Goal: Task Accomplishment & Management: Manage account settings

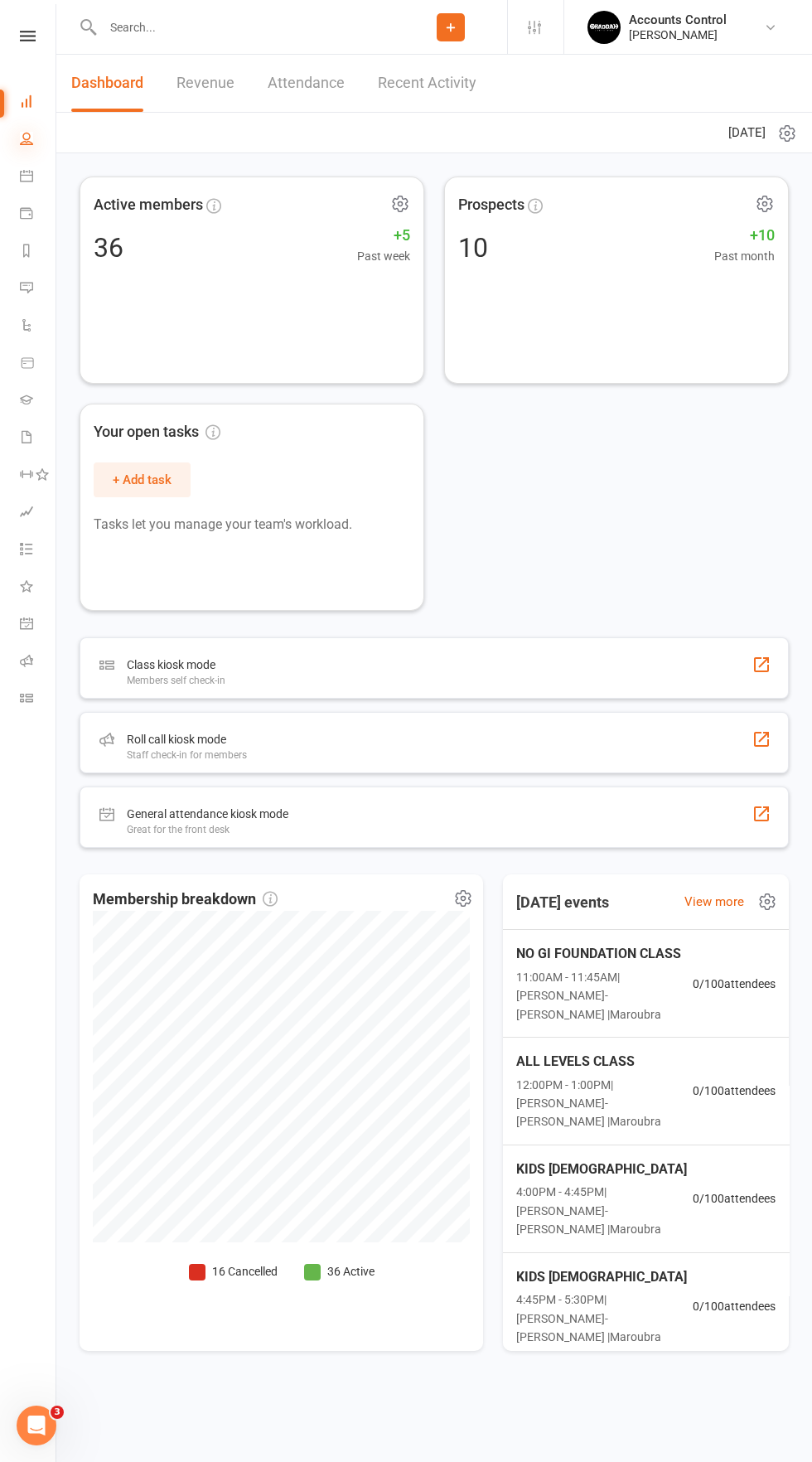
click at [29, 141] on icon at bounding box center [27, 138] width 13 height 13
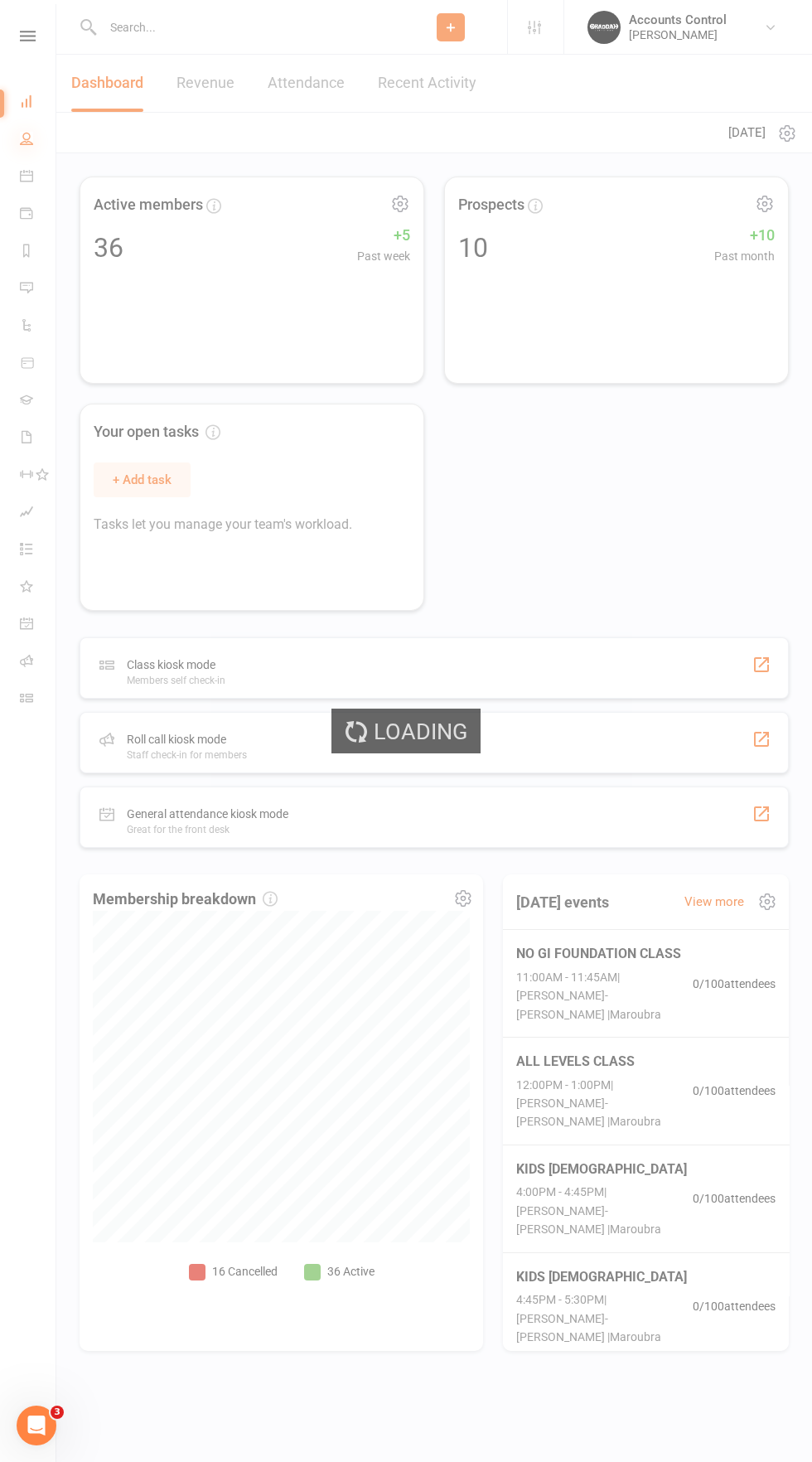
select select "50"
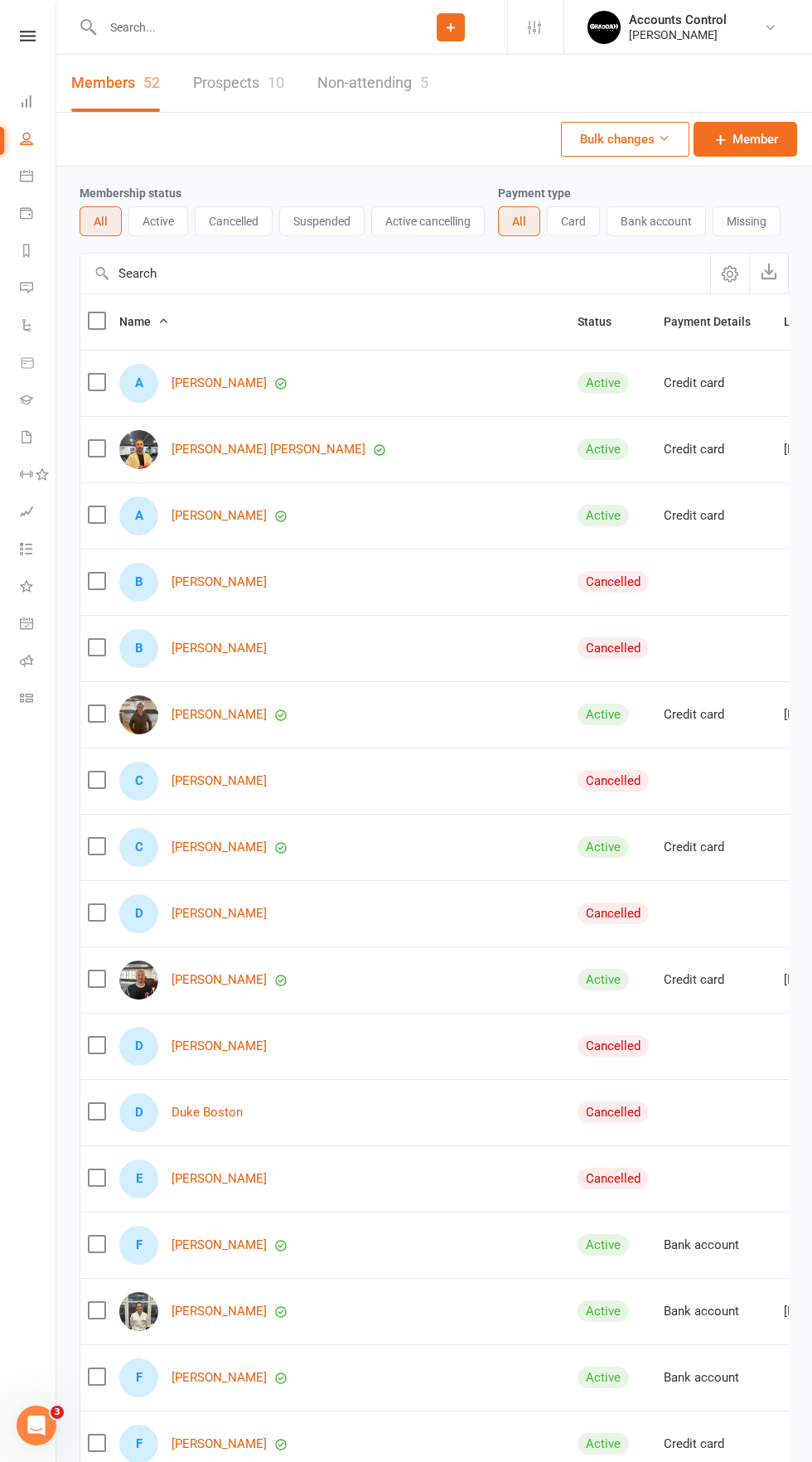
click at [197, 89] on link "Prospects 10" at bounding box center [239, 83] width 92 height 57
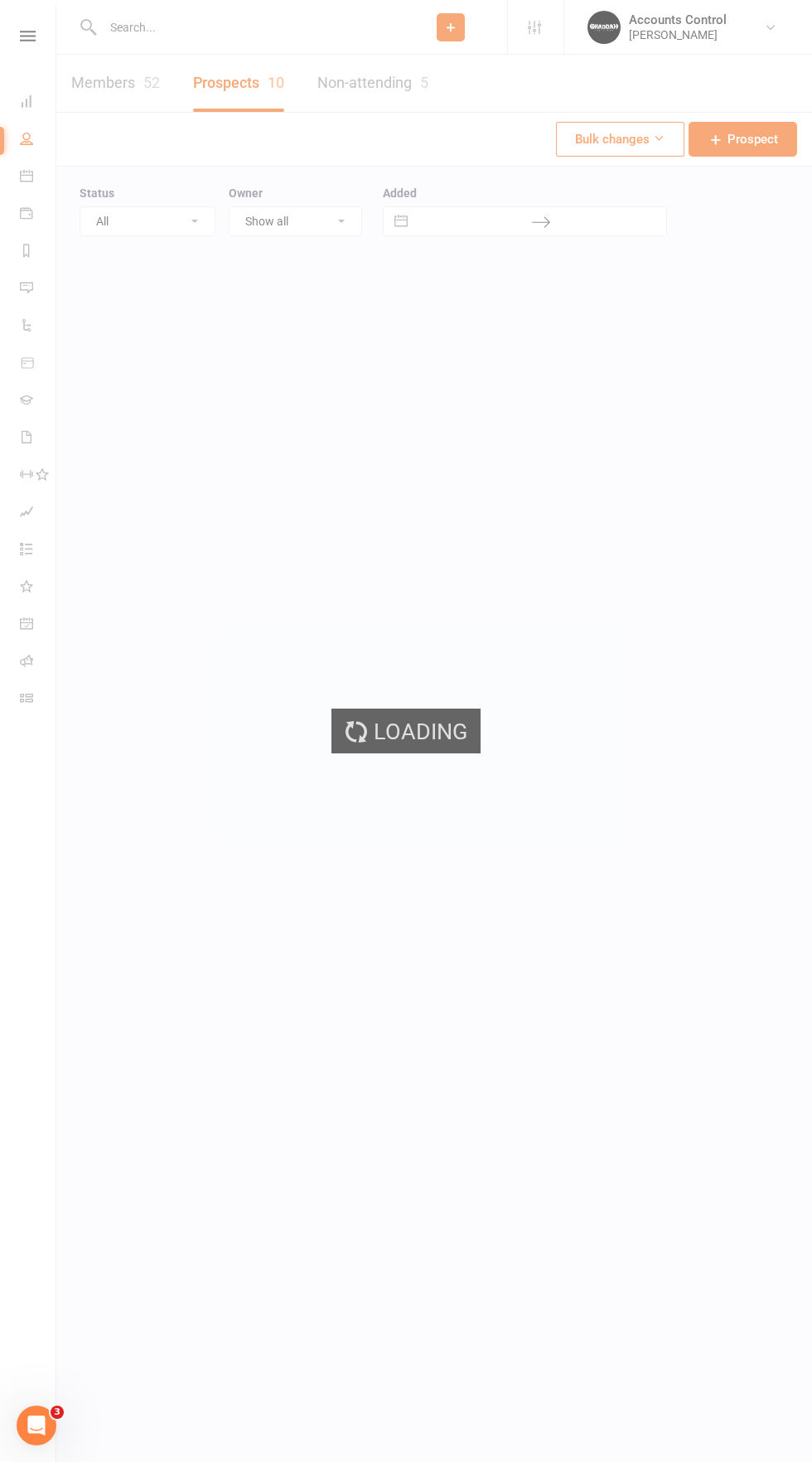
select select "100"
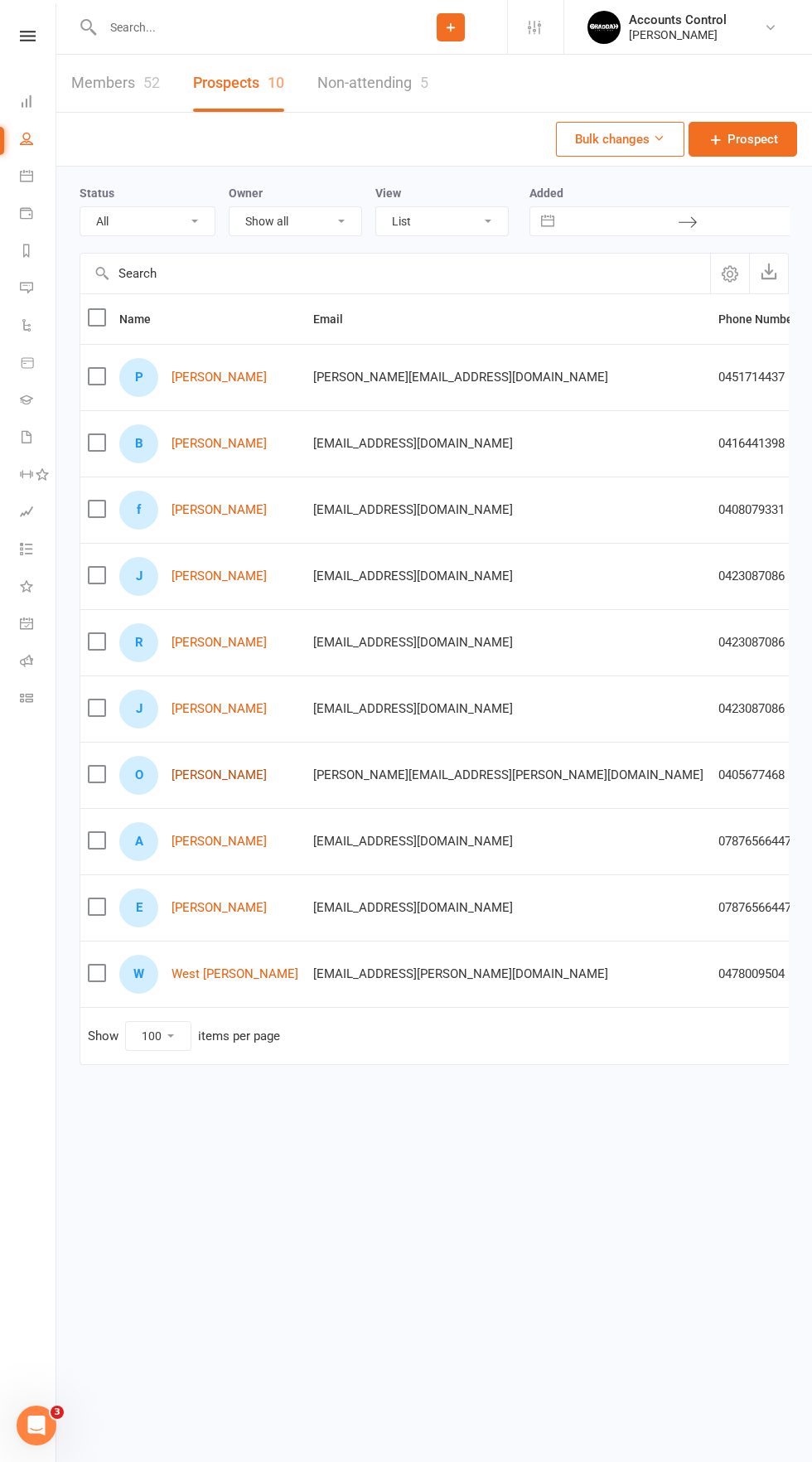
click at [221, 773] on link "[PERSON_NAME]" at bounding box center [219, 775] width 96 height 14
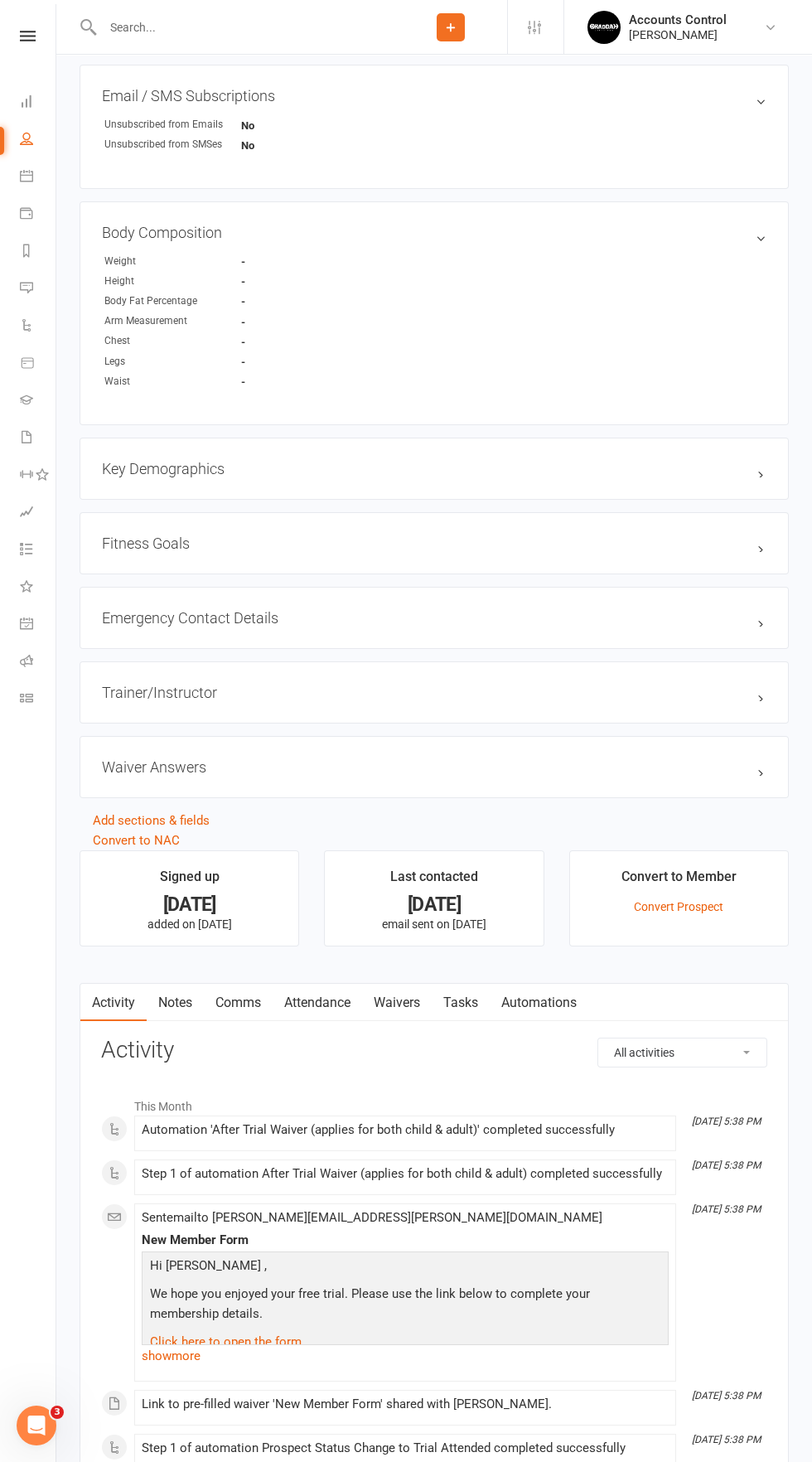
click at [406, 1000] on link "Waivers" at bounding box center [397, 1003] width 70 height 38
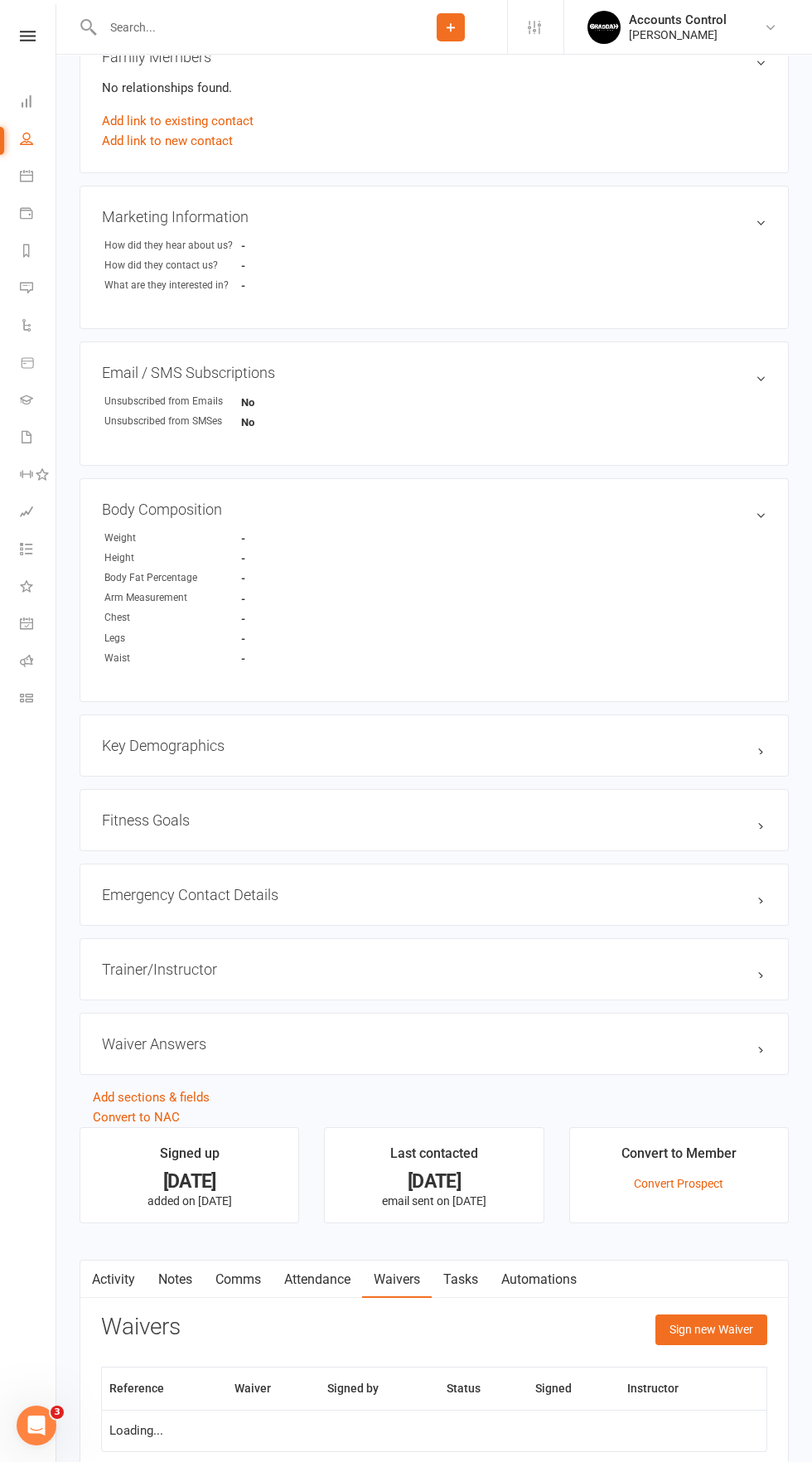
scroll to position [539, 0]
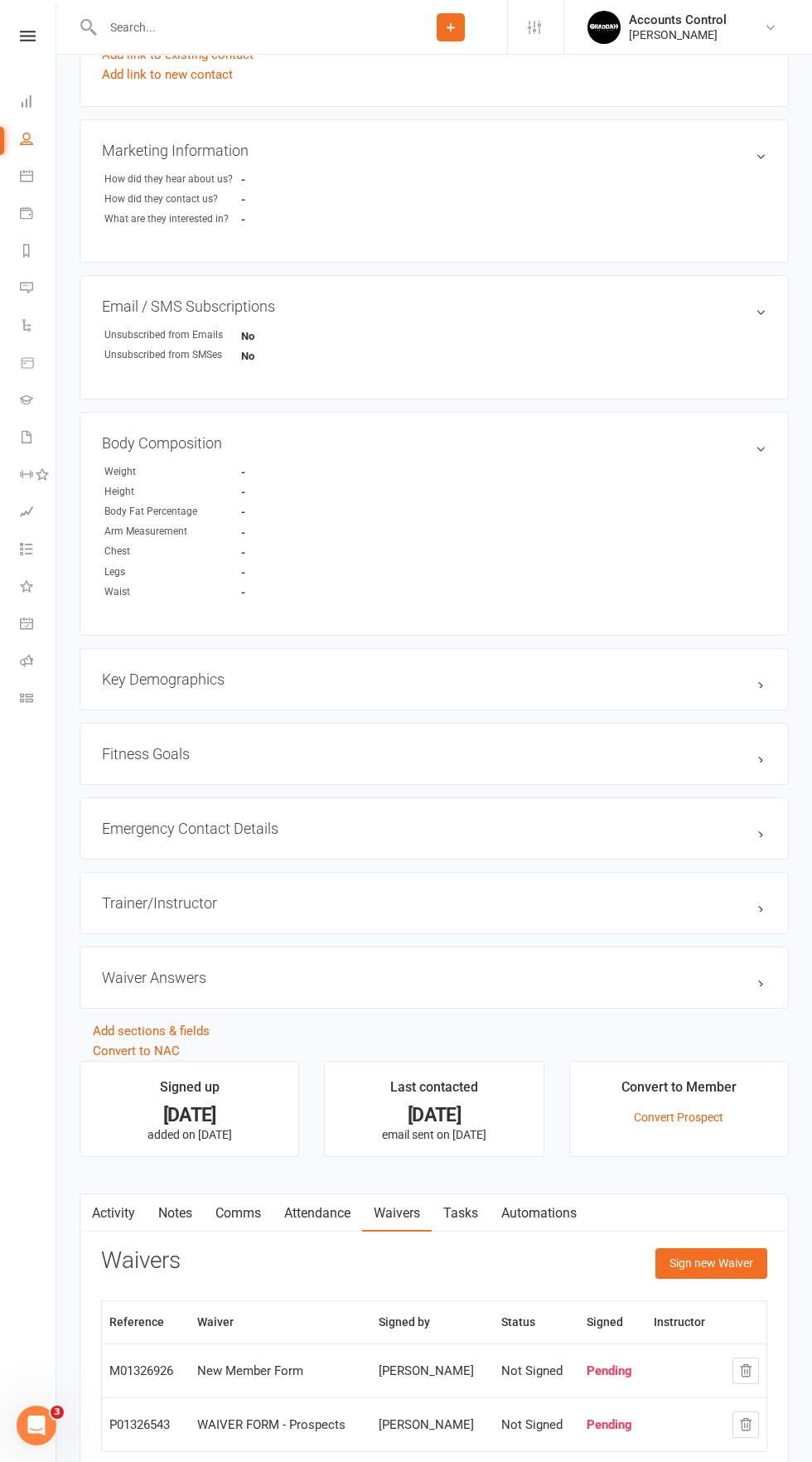
click at [753, 1363] on button "button" at bounding box center [745, 1370] width 27 height 27
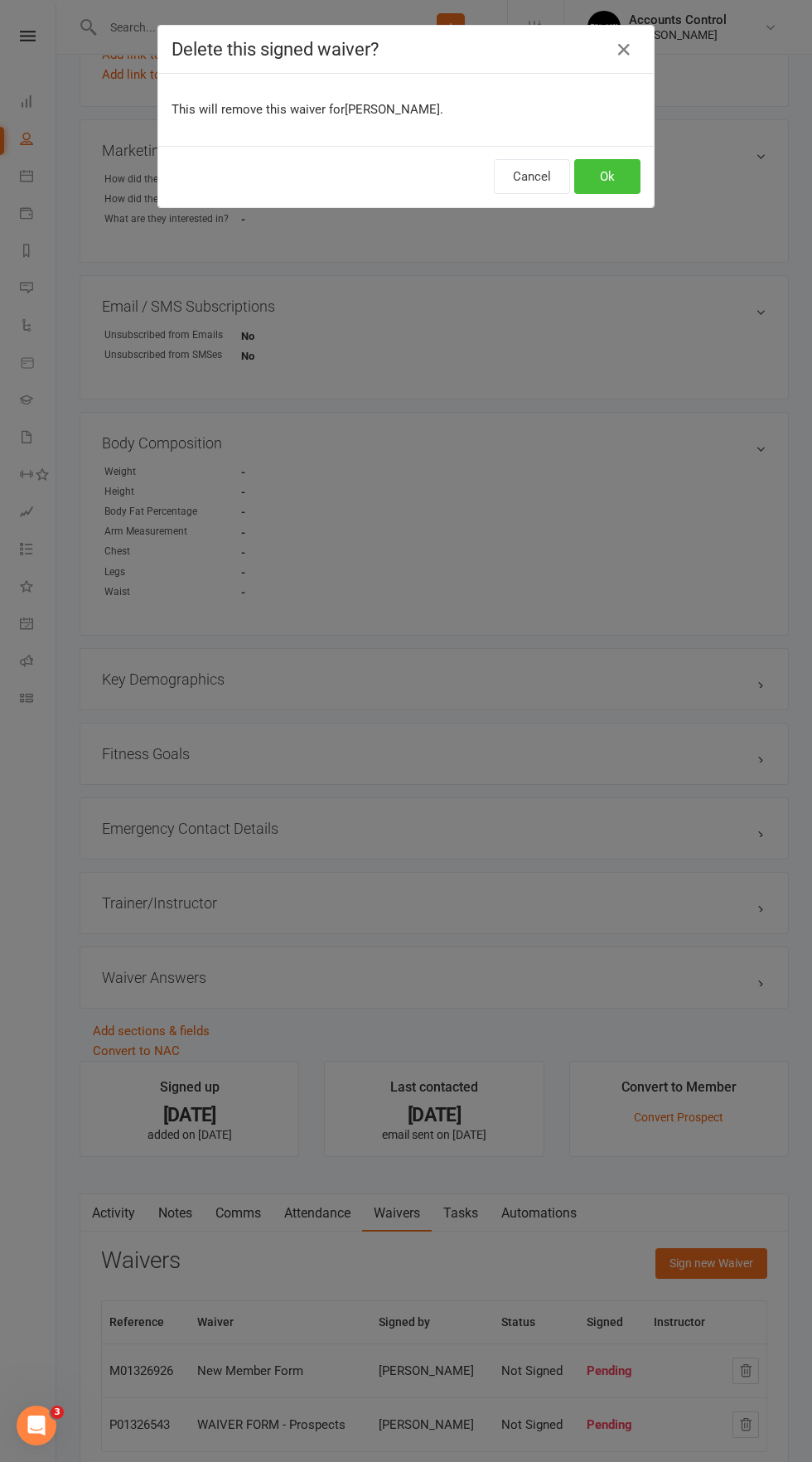
click at [607, 176] on button "Ok" at bounding box center [607, 176] width 67 height 35
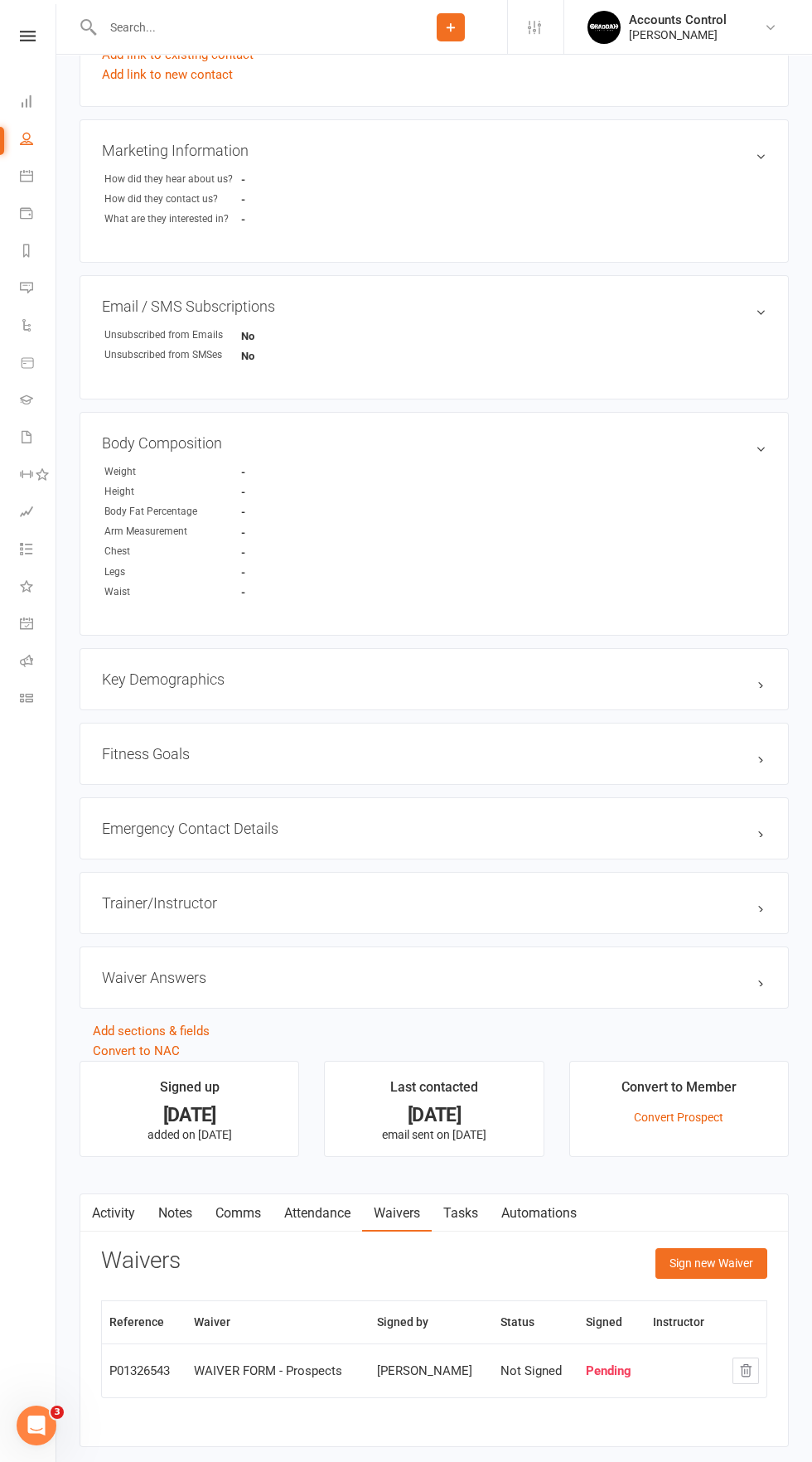
scroll to position [486, 0]
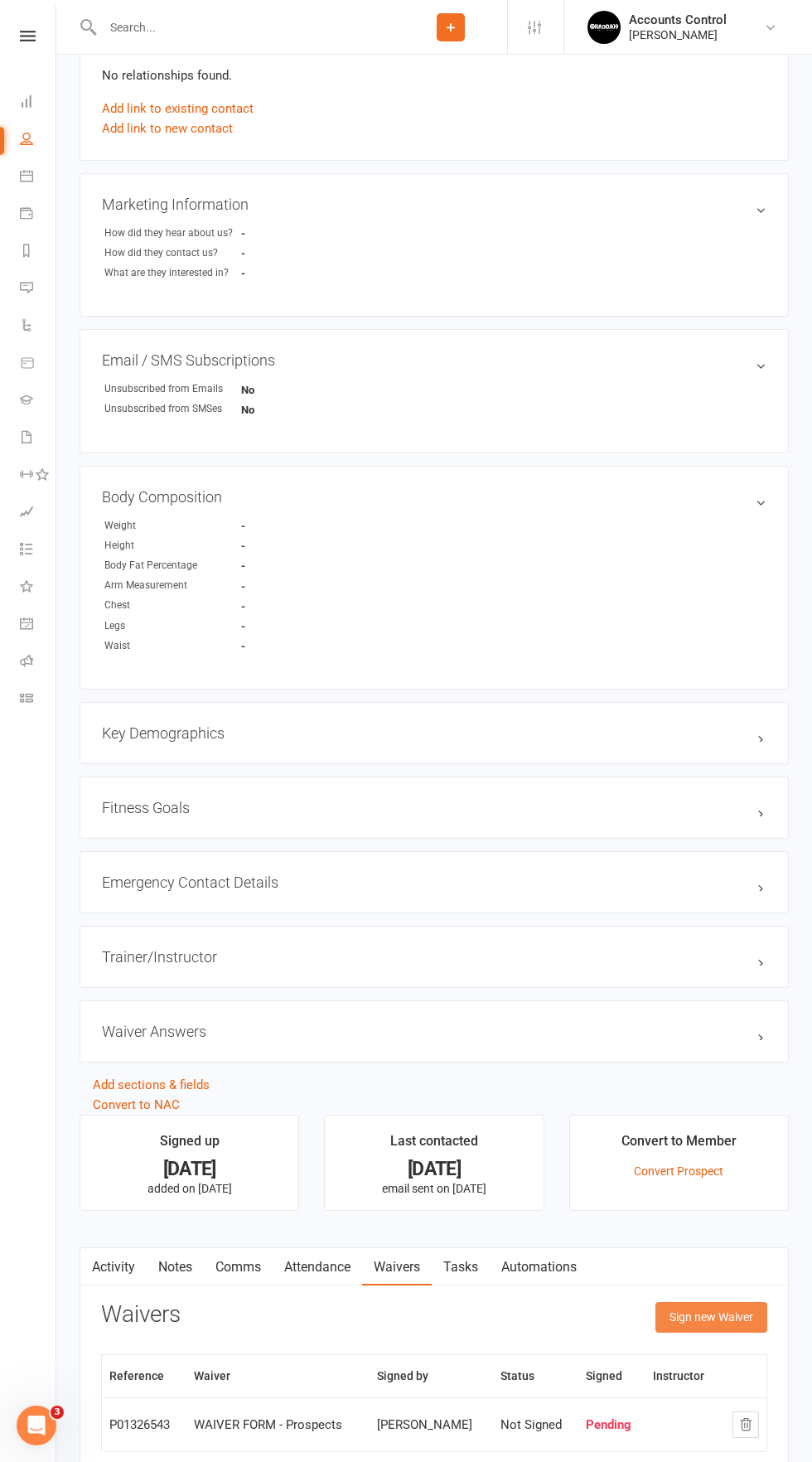
click at [730, 1319] on button "Sign new Waiver" at bounding box center [711, 1316] width 111 height 30
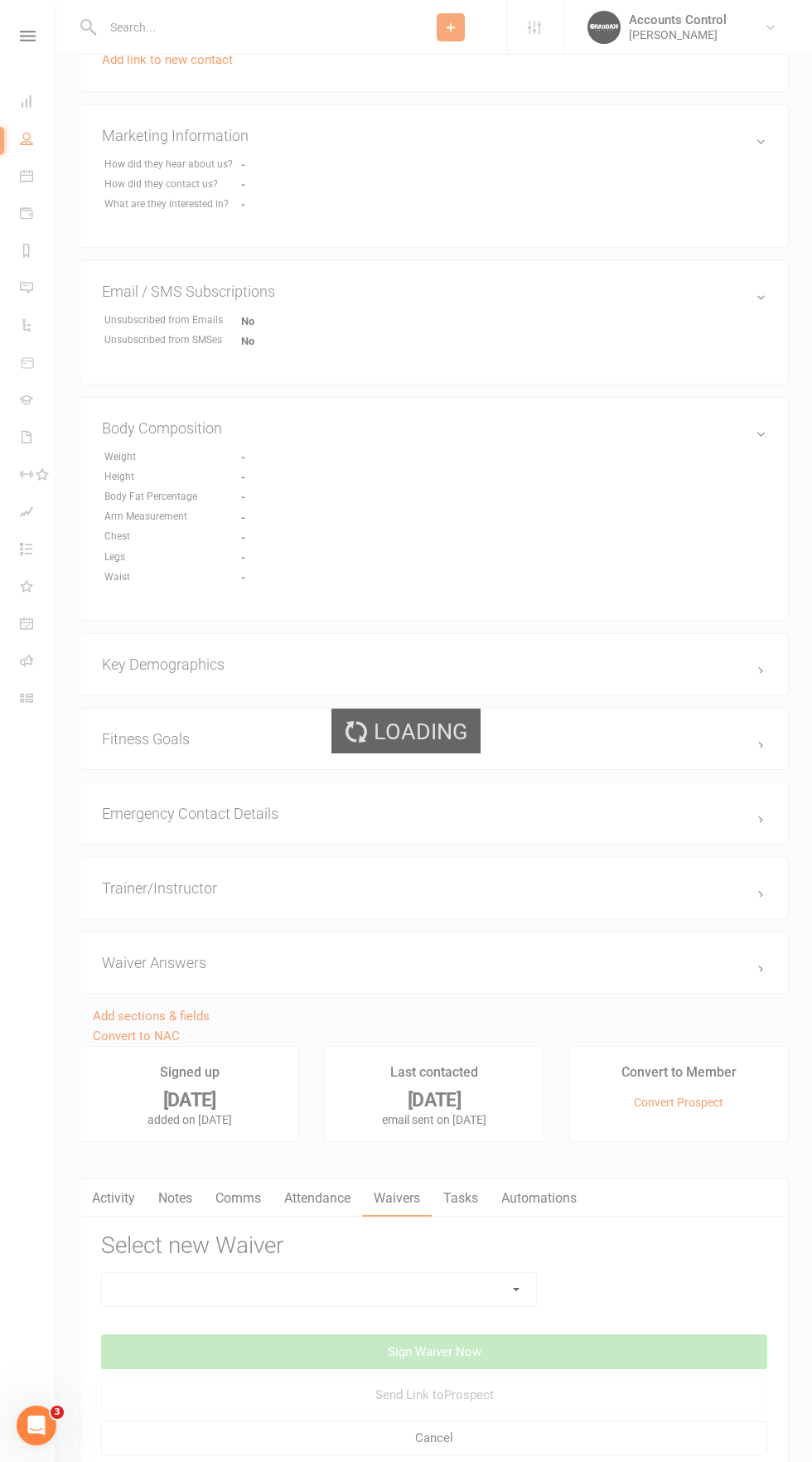
scroll to position [562, 0]
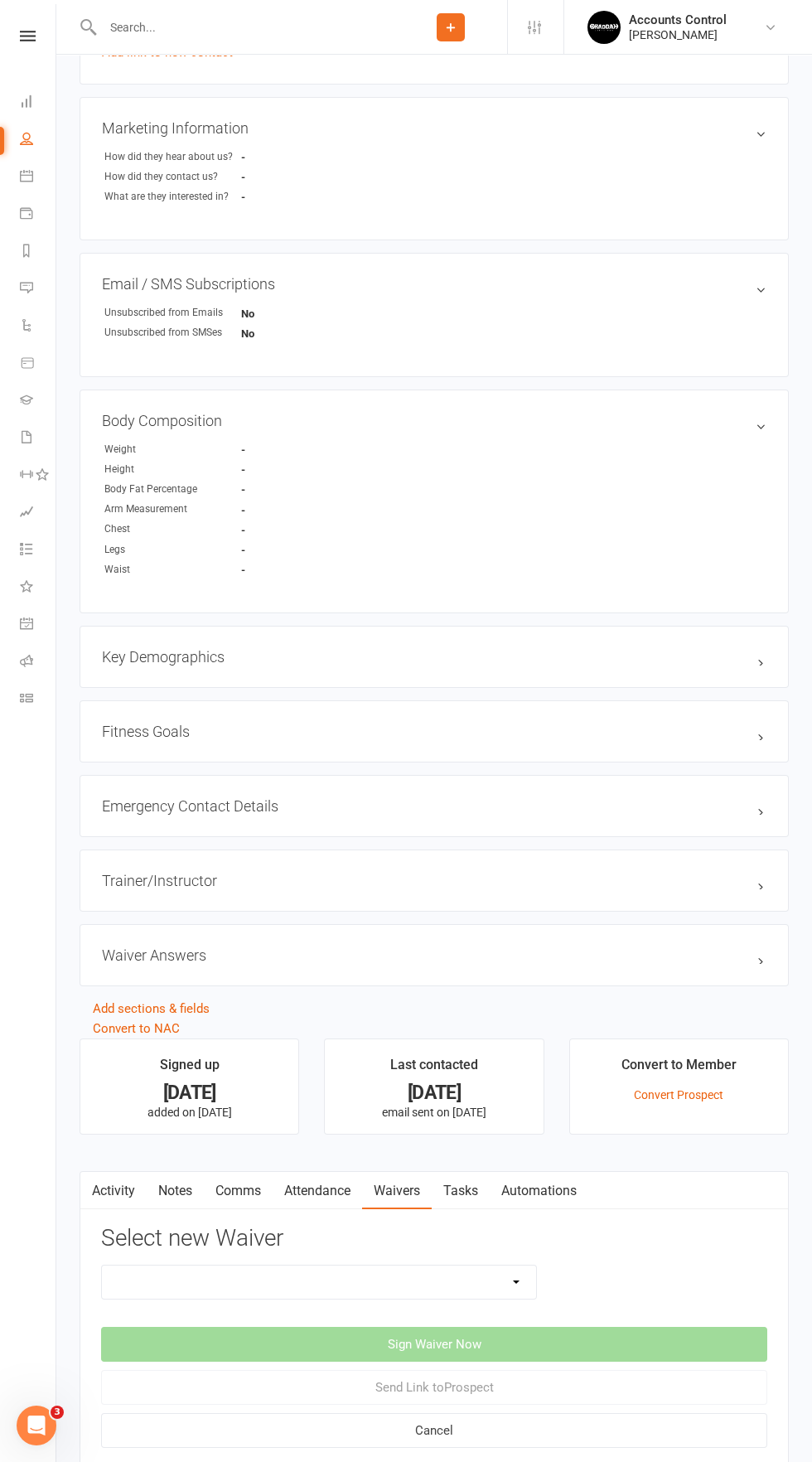
click at [529, 1288] on select "EXCLUSIVE MEMBER OFFER FOUNDATION MEMBER PROMO KIDS HOLIDAY CAMP ([DATE] - [DAT…" at bounding box center [319, 1282] width 434 height 33
select select "14662"
click at [102, 1266] on select "EXCLUSIVE MEMBER OFFER FOUNDATION MEMBER PROMO KIDS HOLIDAY CAMP ([DATE] - [DAT…" at bounding box center [319, 1282] width 434 height 33
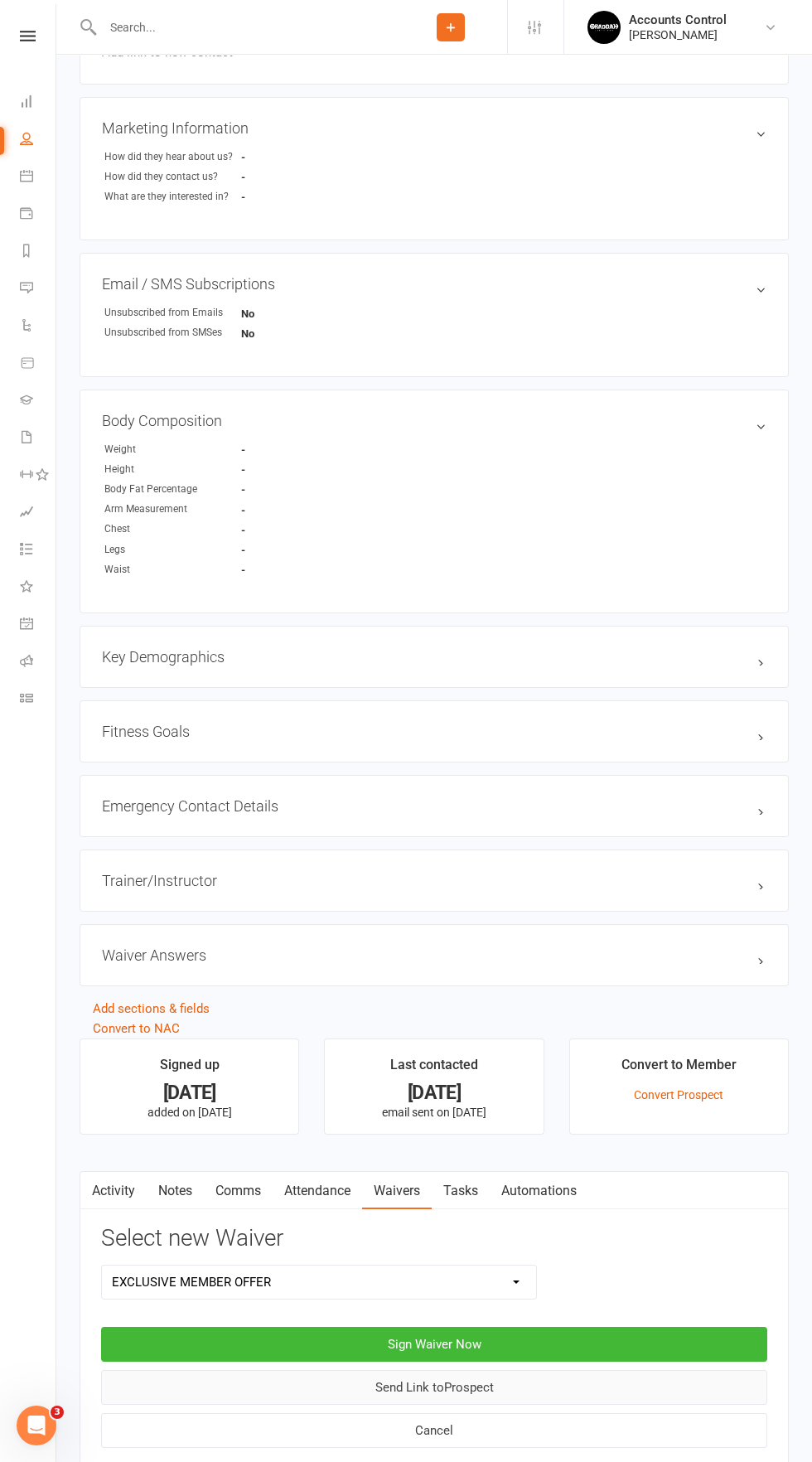
click at [512, 1400] on button "Send Link to [GEOGRAPHIC_DATA]" at bounding box center [433, 1387] width 666 height 35
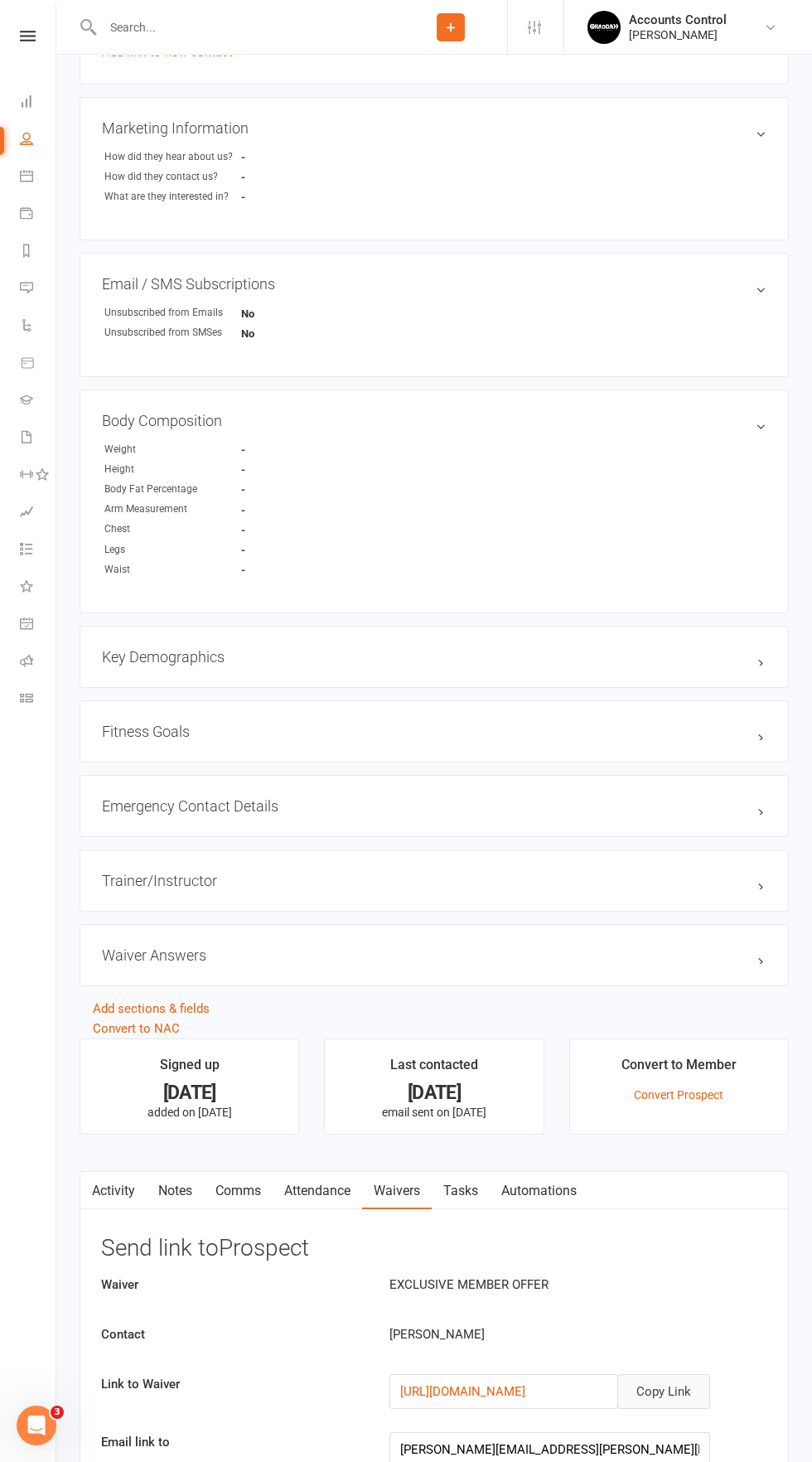
click at [707, 1387] on button "Copy Link" at bounding box center [664, 1391] width 93 height 35
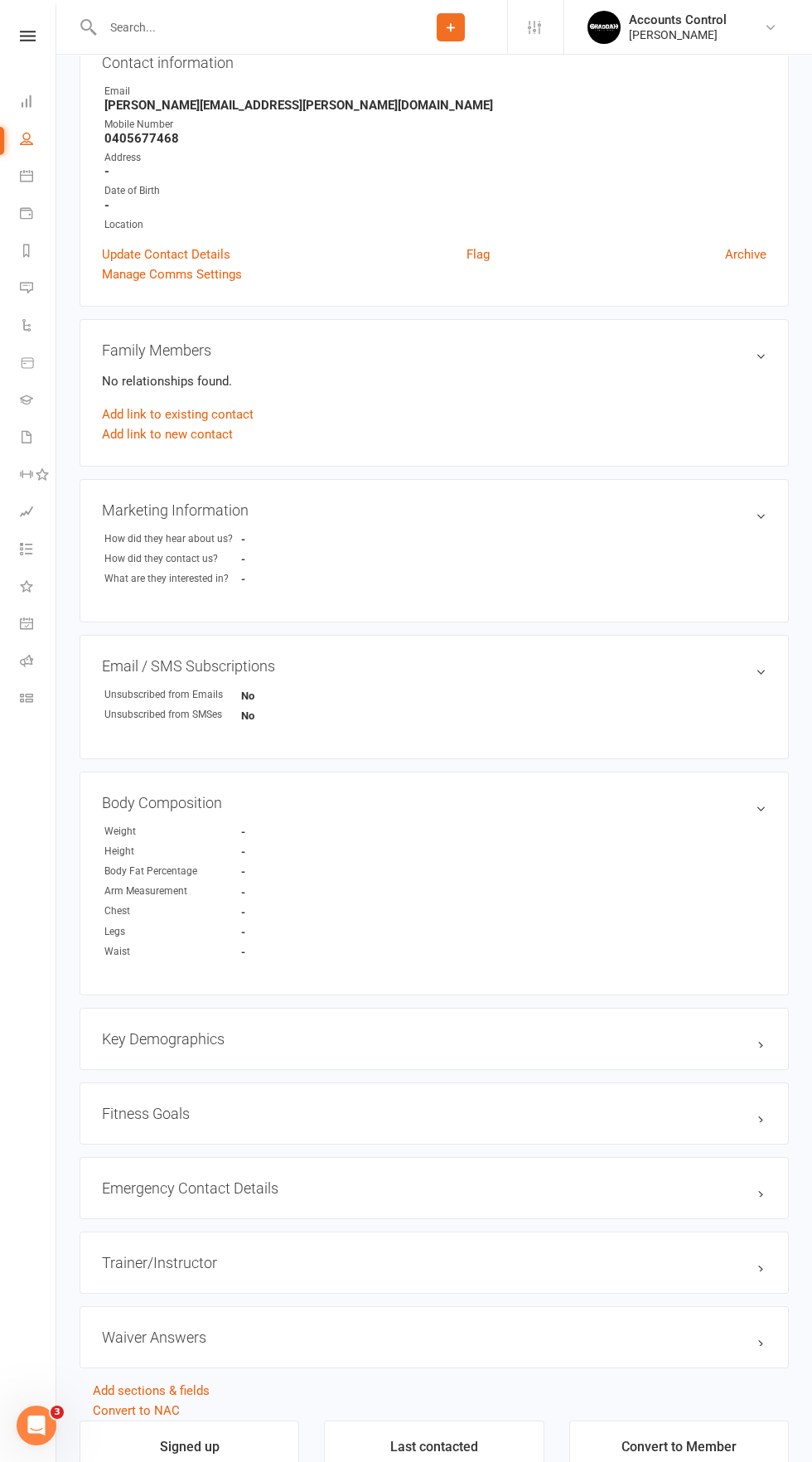
scroll to position [0, 0]
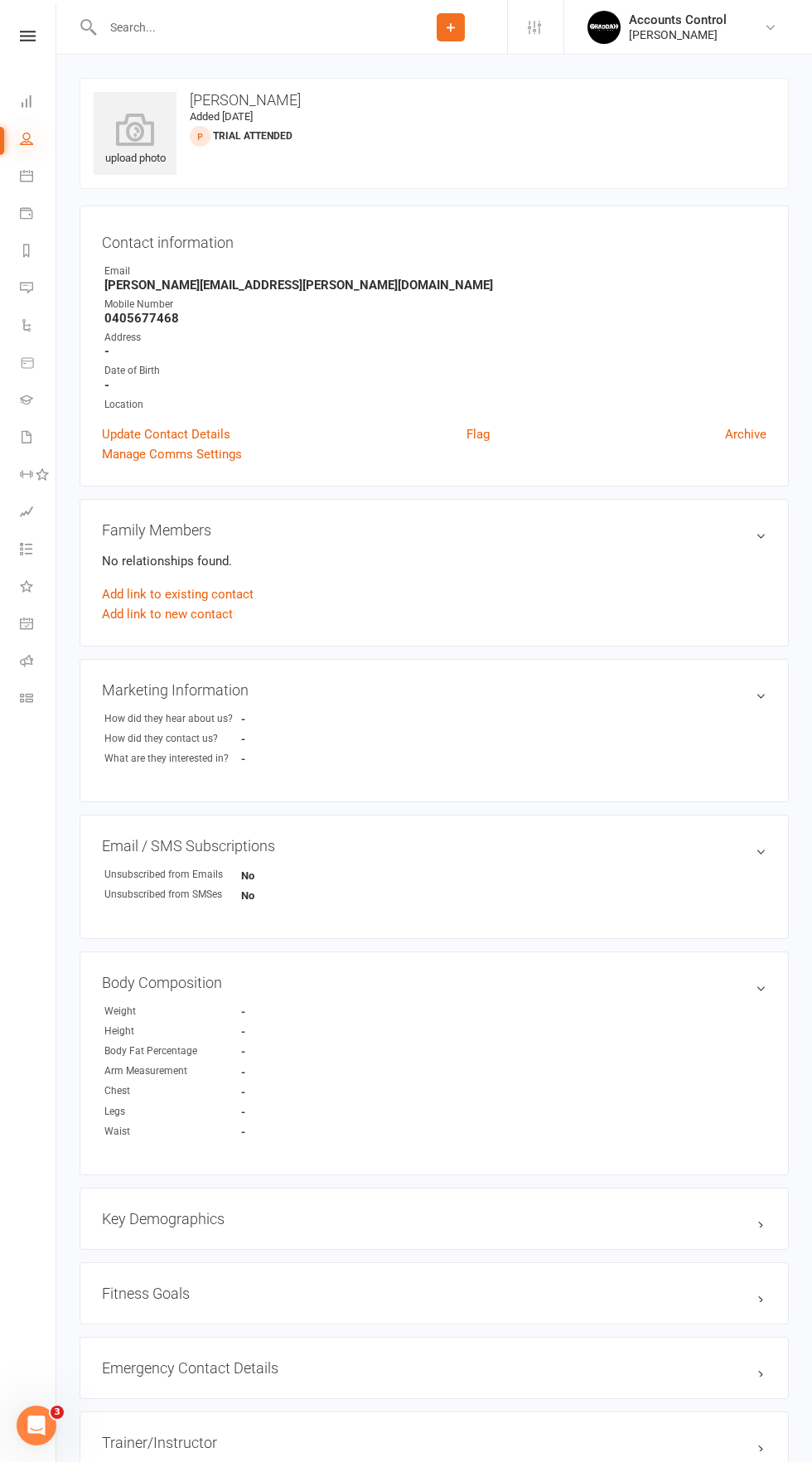
click at [27, 138] on icon at bounding box center [27, 138] width 13 height 13
select select "100"
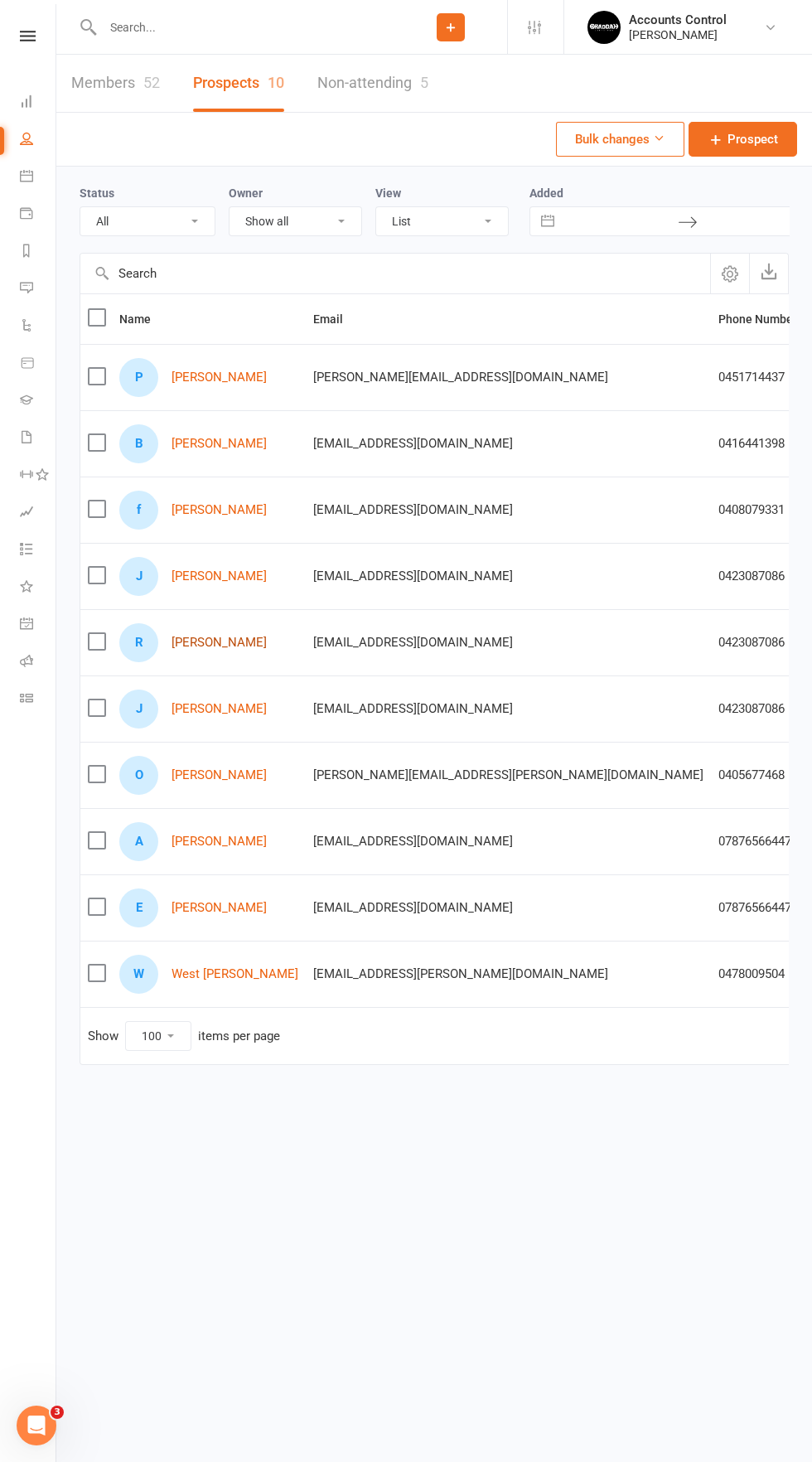
click at [206, 642] on link "[PERSON_NAME]" at bounding box center [219, 642] width 96 height 14
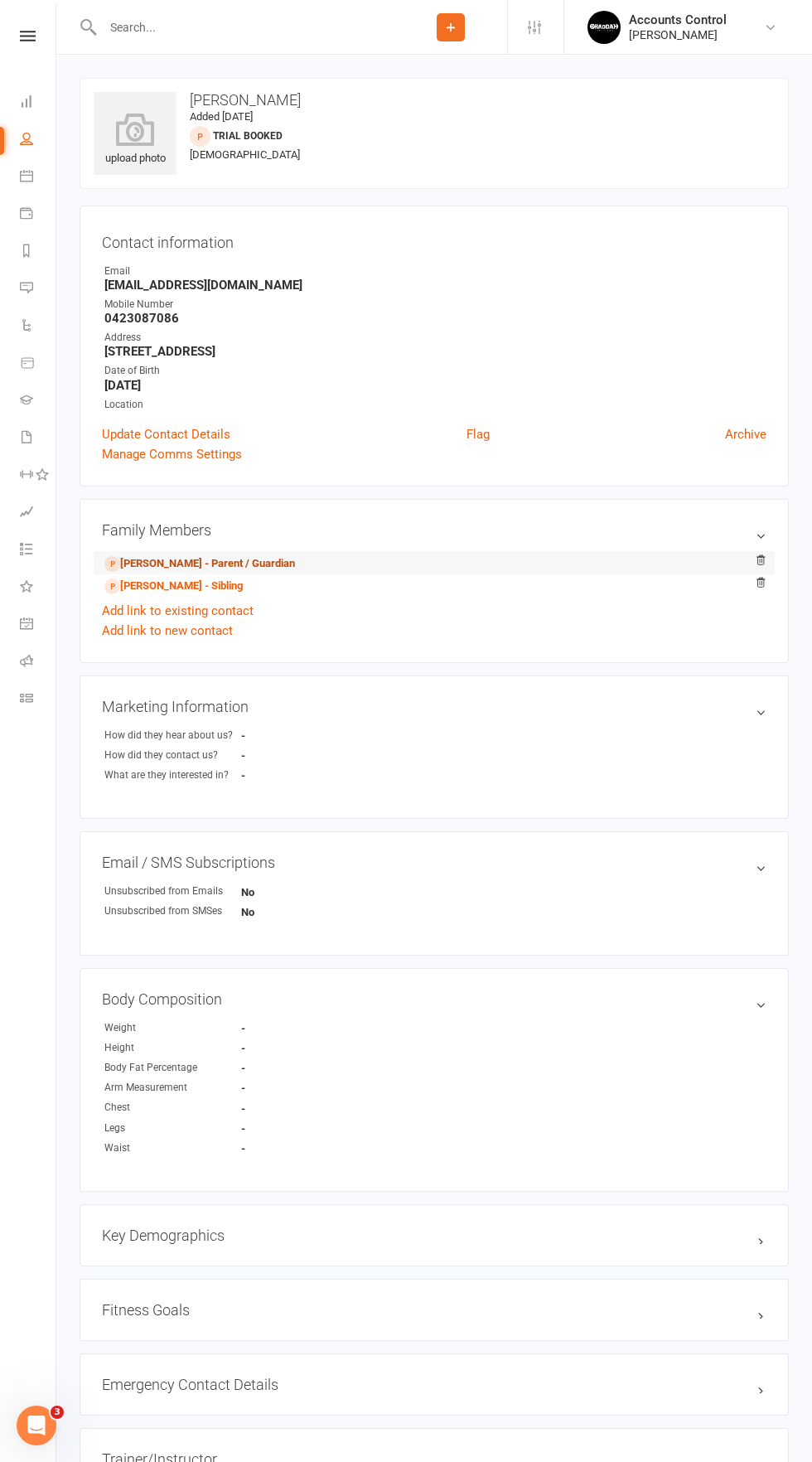
click at [168, 560] on link "[PERSON_NAME] - Parent / Guardian" at bounding box center [199, 563] width 191 height 17
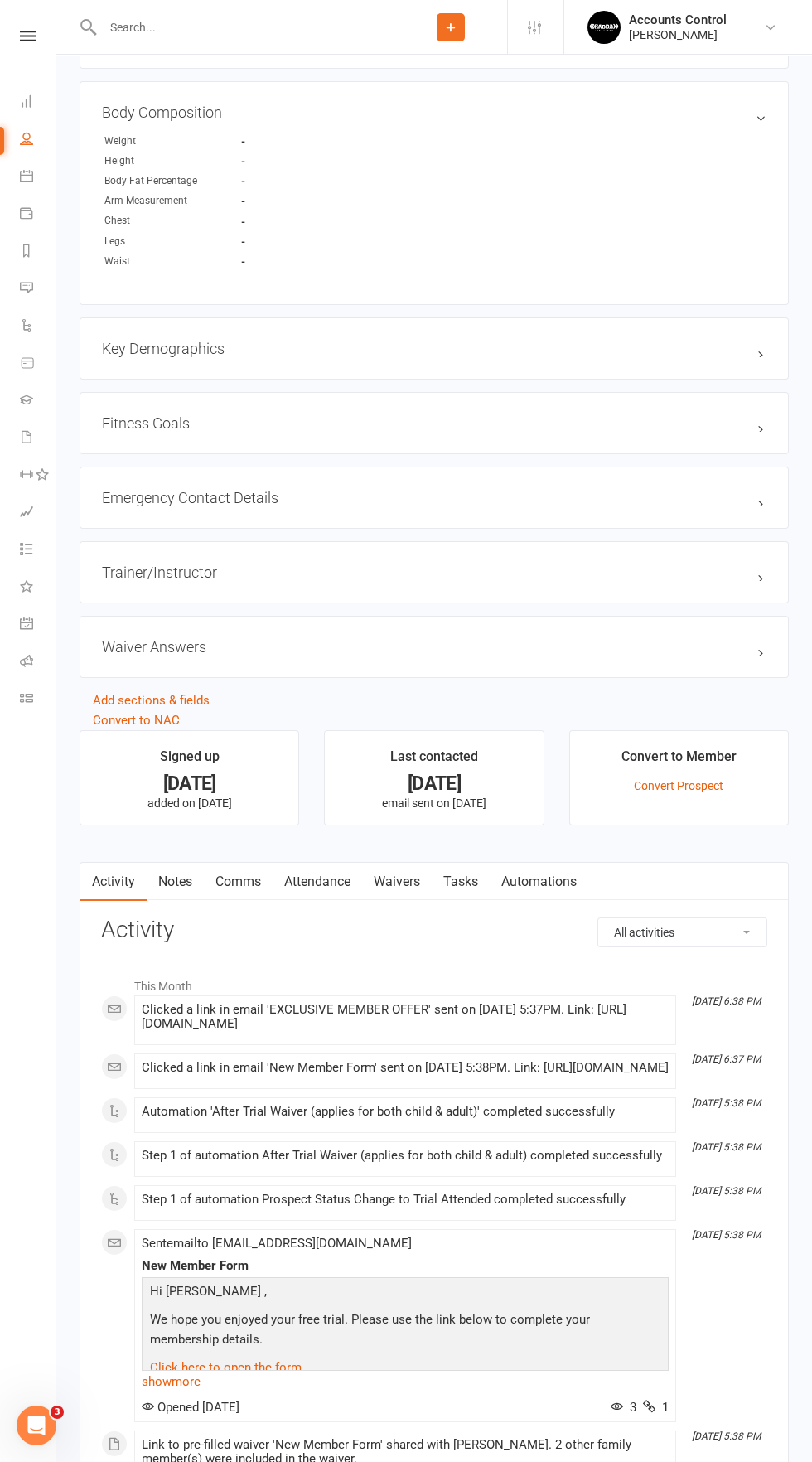
scroll to position [949, 0]
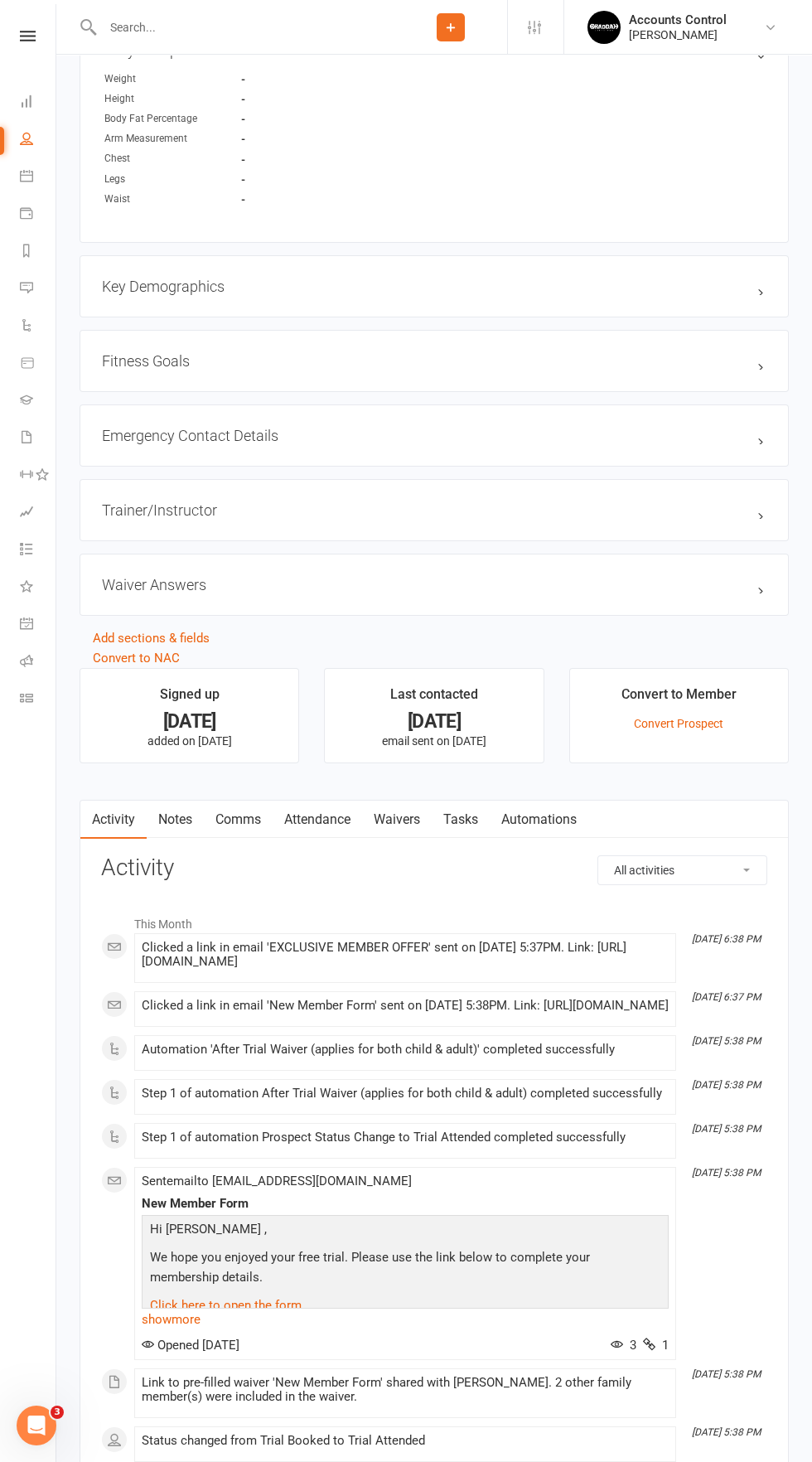
click at [417, 818] on link "Waivers" at bounding box center [397, 820] width 70 height 38
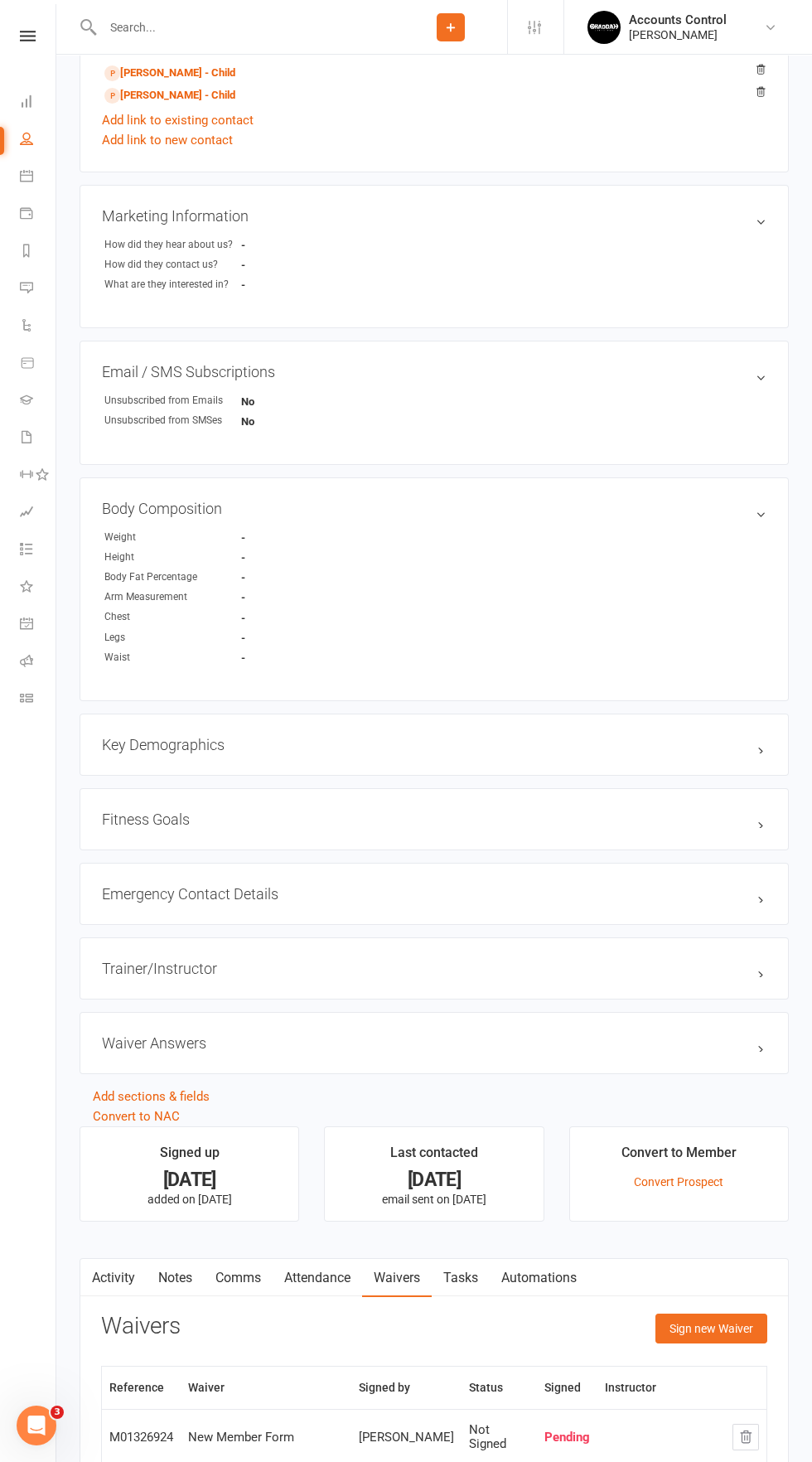
scroll to position [611, 0]
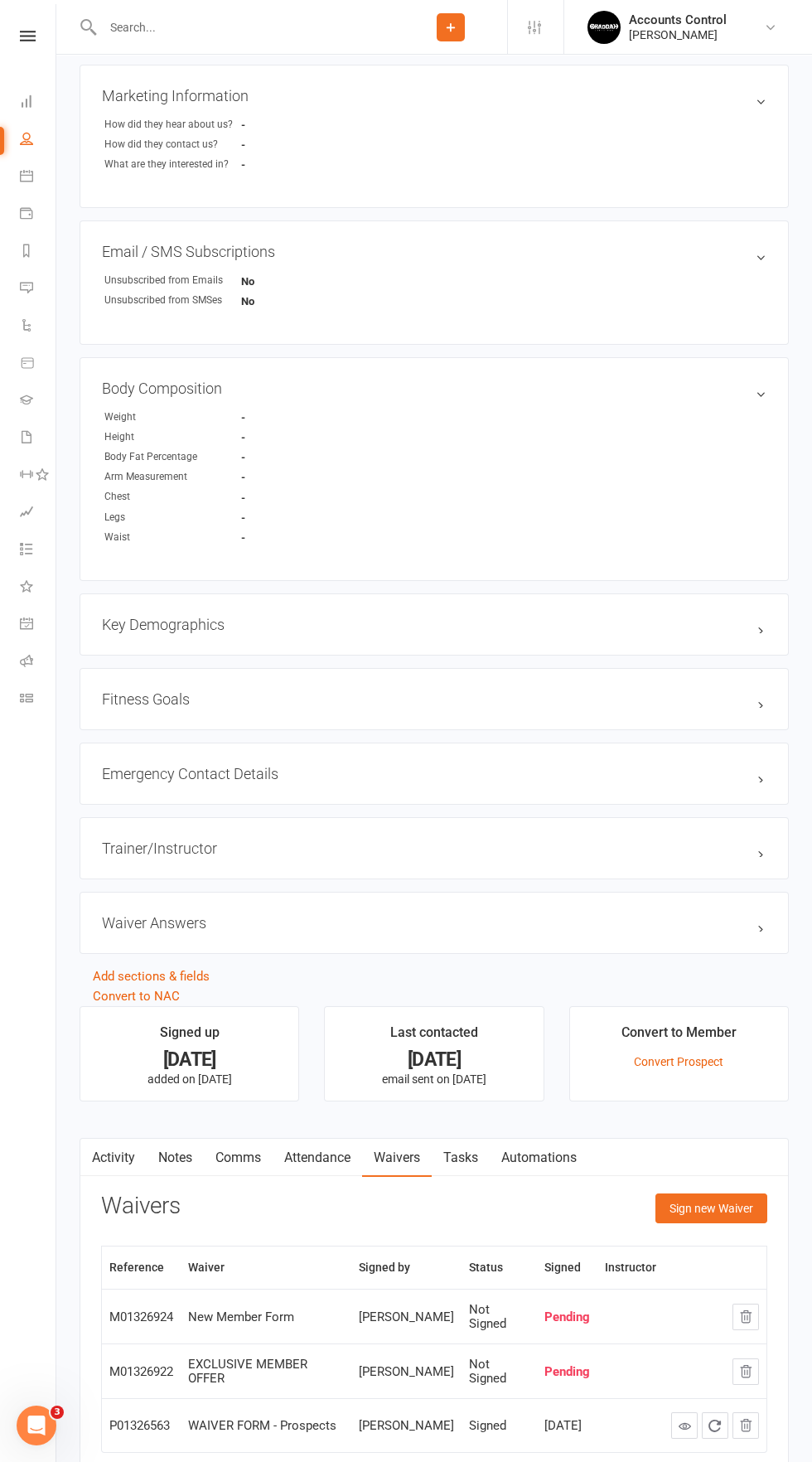
click at [785, 1325] on div "Activity Notes Comms Attendance Waivers Tasks Automations Waivers Sign new Waiv…" at bounding box center [434, 1319] width 709 height 364
click at [745, 1320] on icon "button" at bounding box center [745, 1316] width 15 height 15
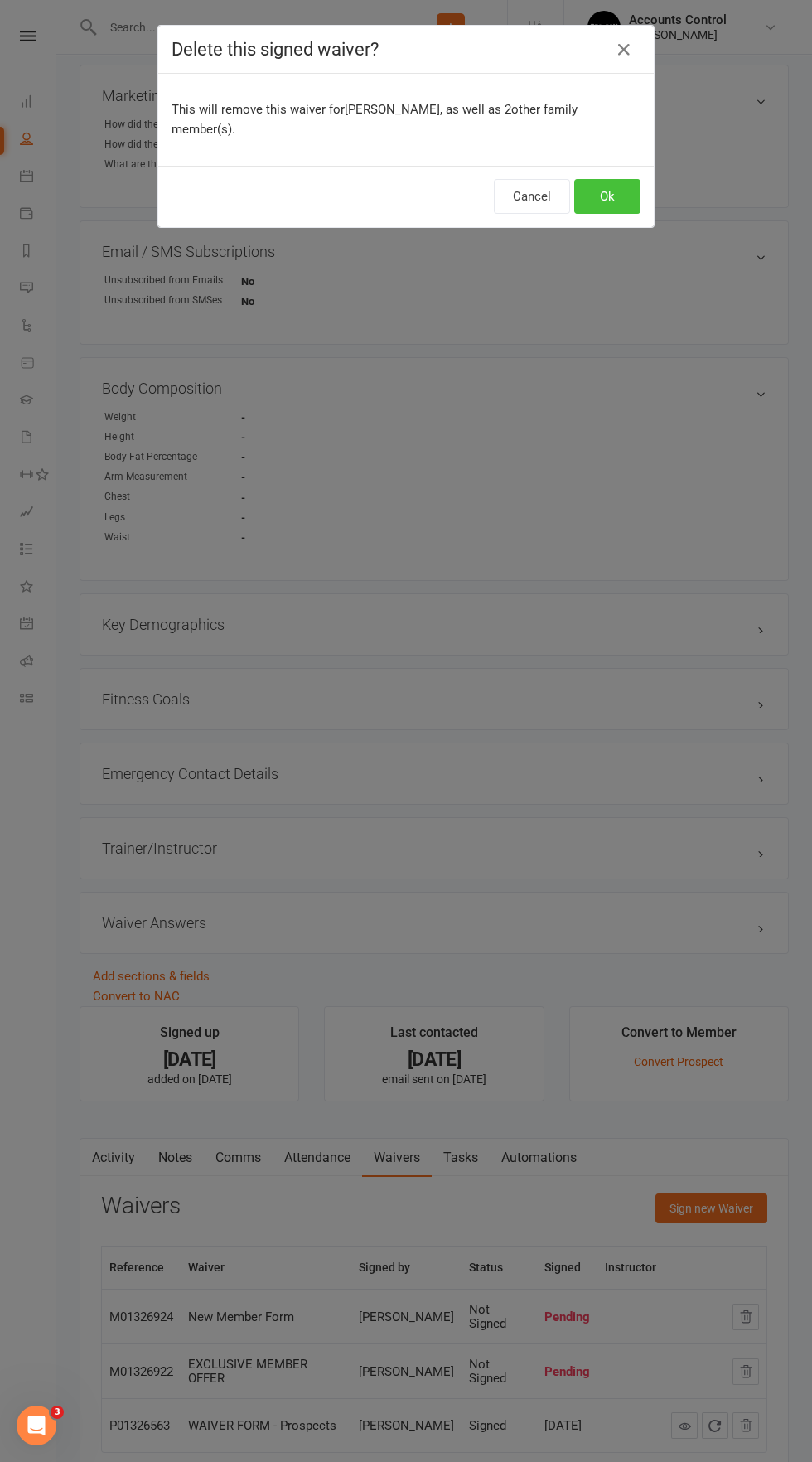
click at [607, 179] on button "Ok" at bounding box center [607, 196] width 67 height 35
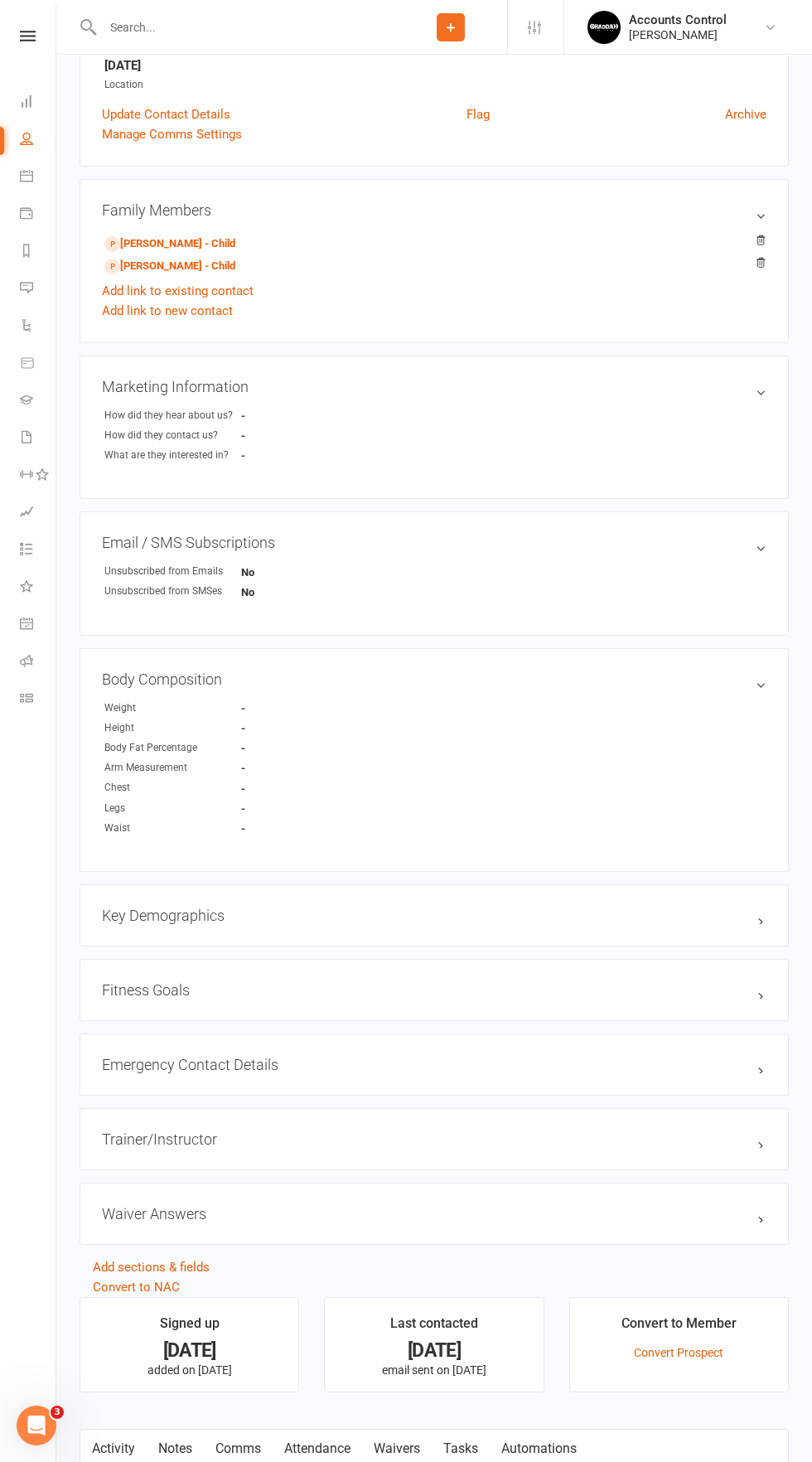
scroll to position [557, 0]
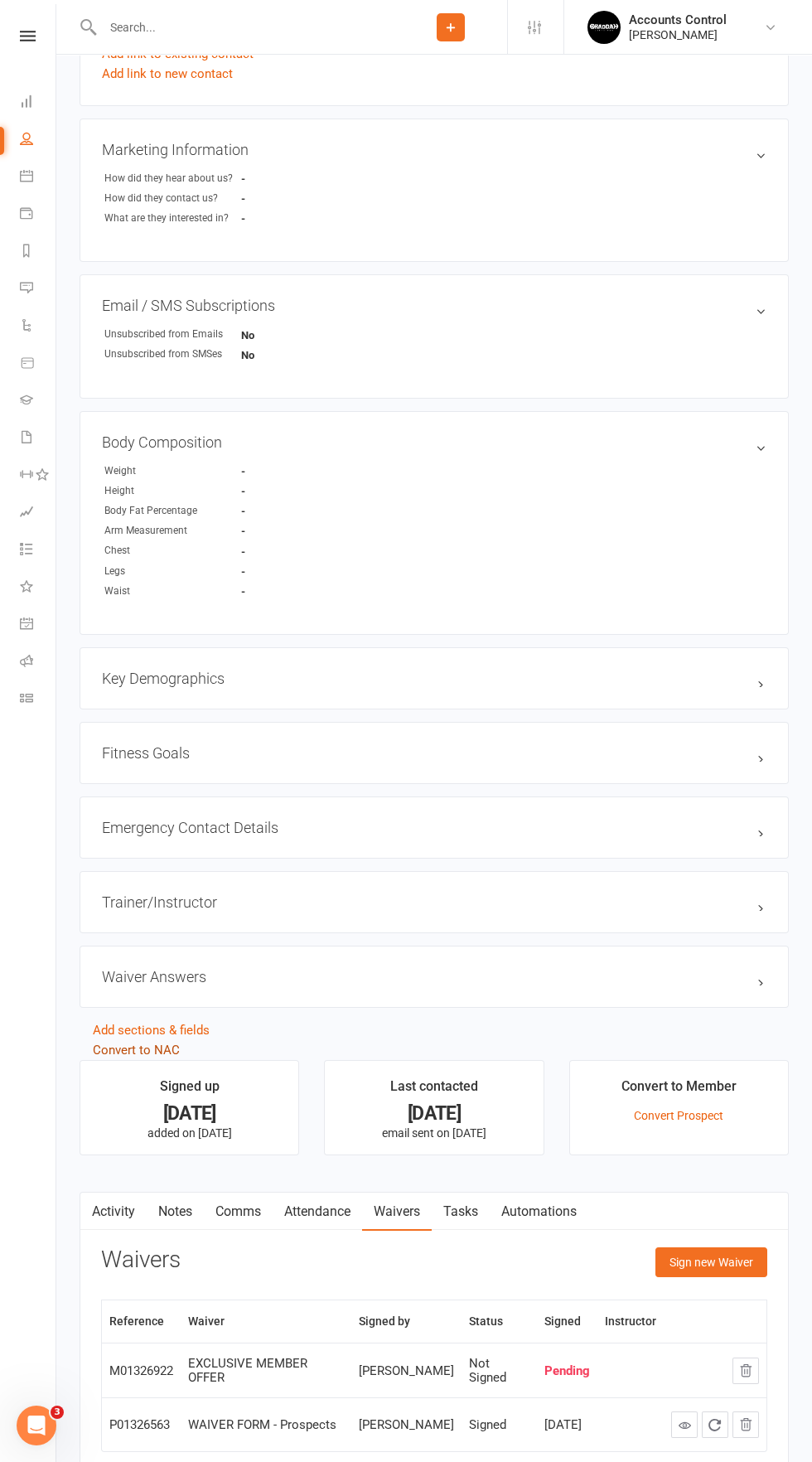
click at [141, 1053] on link "Convert to NAC" at bounding box center [136, 1050] width 87 height 15
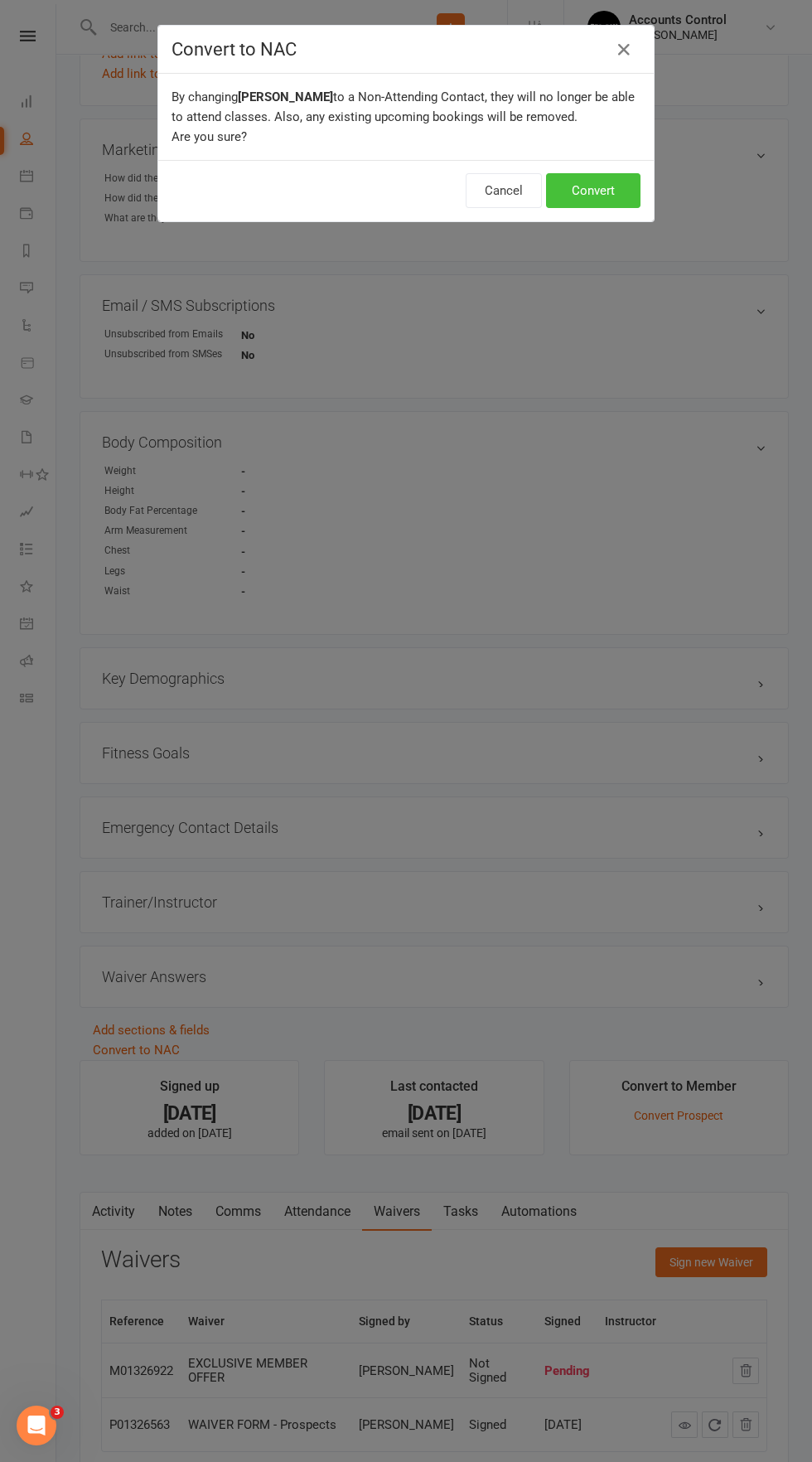
click at [612, 197] on button "Convert" at bounding box center [593, 191] width 95 height 35
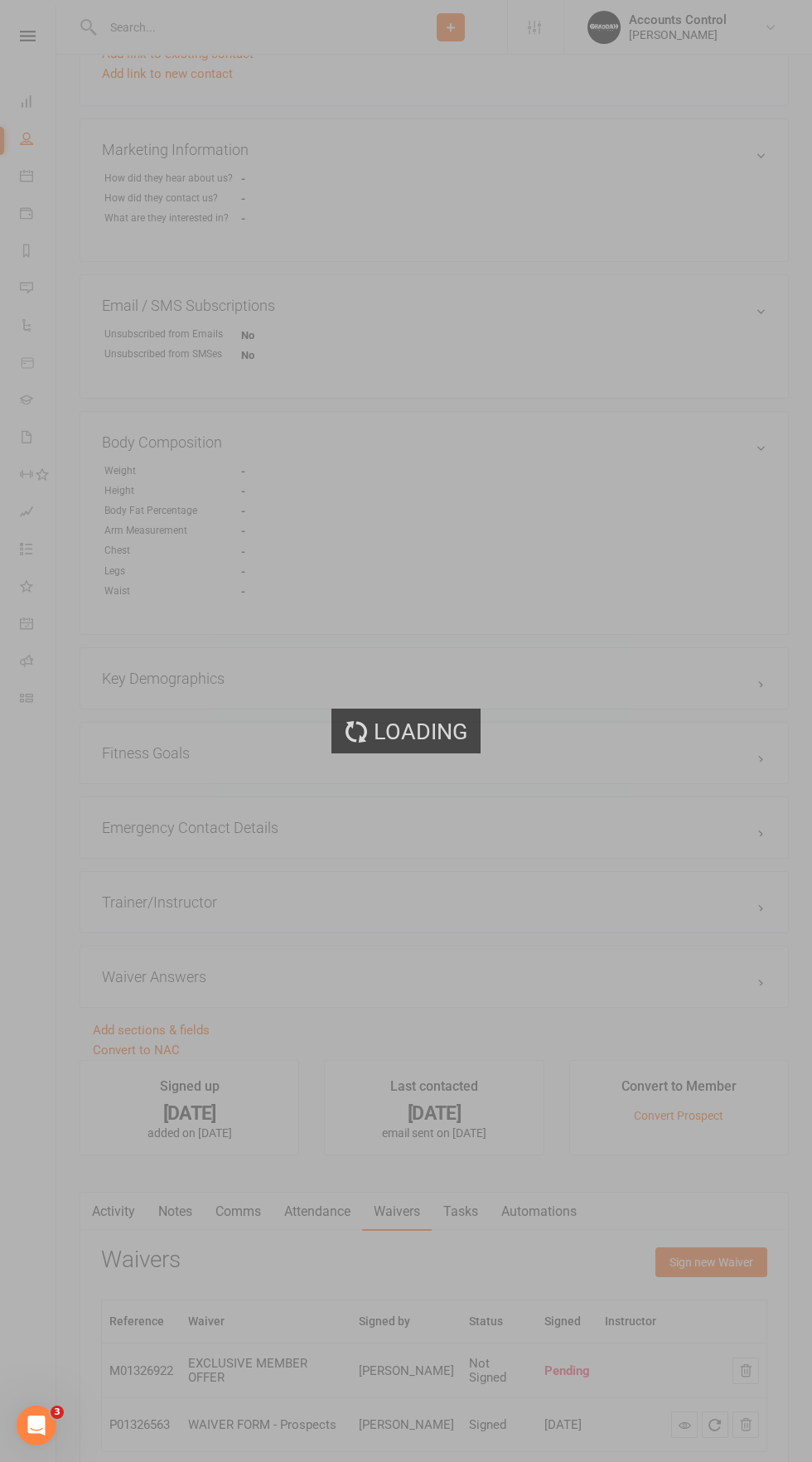
scroll to position [0, 0]
